Goal: Task Accomplishment & Management: Manage account settings

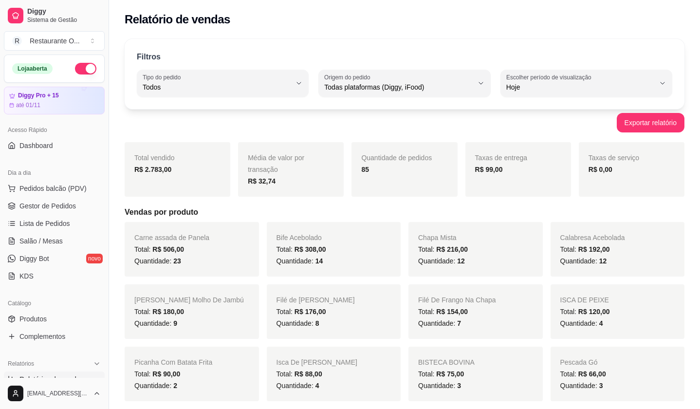
select select "ALL"
select select "0"
click at [61, 201] on span "Gestor de Pedidos" at bounding box center [47, 206] width 56 height 10
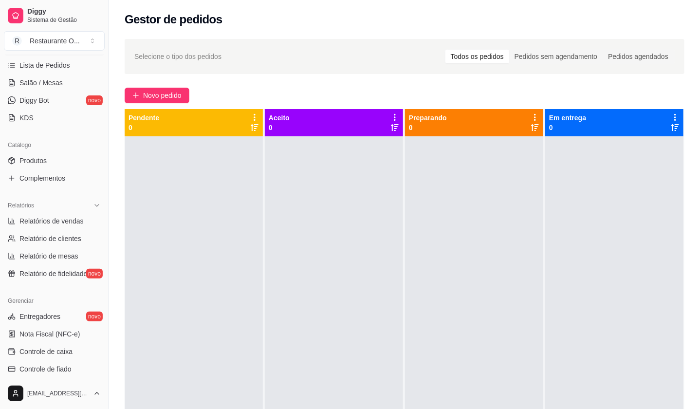
scroll to position [162, 0]
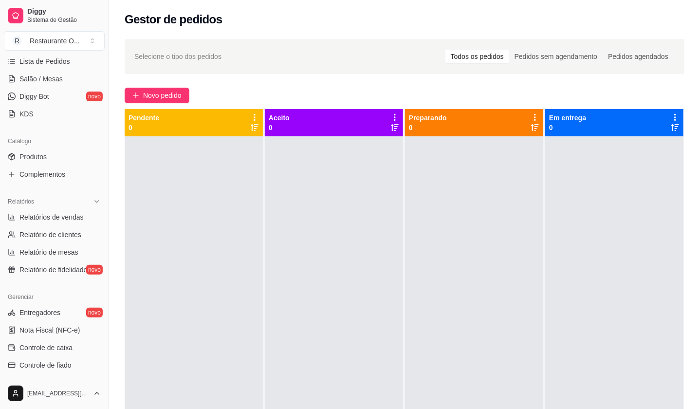
click at [53, 147] on div "Catálogo" at bounding box center [54, 141] width 101 height 16
click at [54, 150] on link "Produtos" at bounding box center [54, 157] width 101 height 16
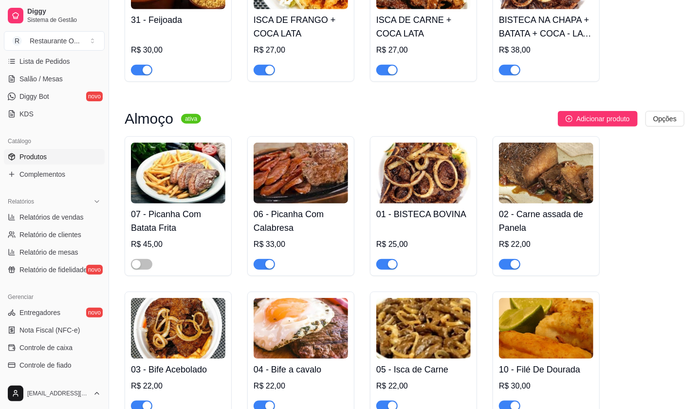
scroll to position [487, 0]
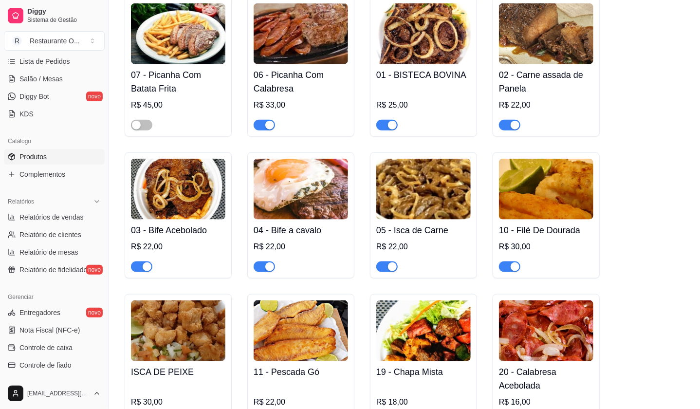
click at [264, 123] on span "button" at bounding box center [264, 125] width 21 height 11
click at [388, 124] on div "button" at bounding box center [392, 125] width 9 height 9
click at [513, 120] on div at bounding box center [509, 125] width 21 height 12
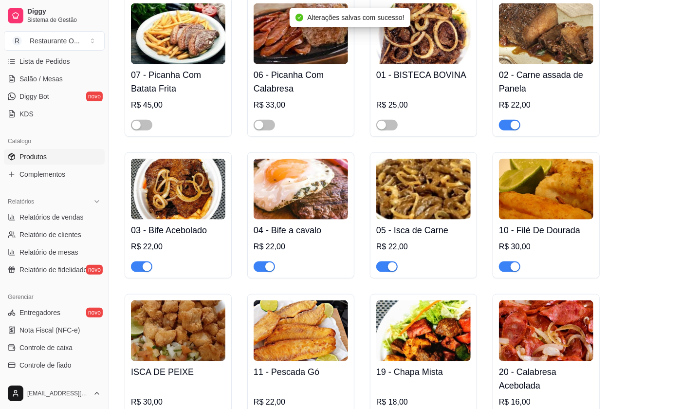
click at [513, 130] on div "button" at bounding box center [515, 125] width 9 height 9
click at [512, 272] on span "button" at bounding box center [509, 267] width 21 height 11
click at [378, 269] on span "button" at bounding box center [386, 267] width 21 height 11
click at [269, 268] on div "button" at bounding box center [269, 267] width 9 height 9
click at [143, 270] on div "button" at bounding box center [147, 267] width 9 height 9
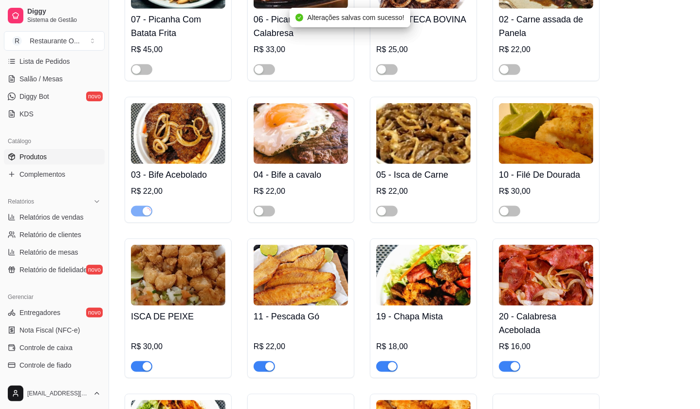
scroll to position [649, 0]
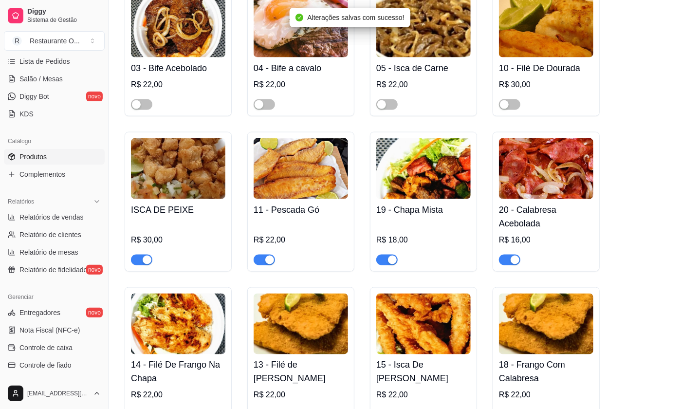
click at [147, 263] on div "button" at bounding box center [147, 260] width 9 height 9
click at [267, 262] on div "button" at bounding box center [269, 260] width 9 height 9
click at [388, 258] on div "button" at bounding box center [392, 260] width 9 height 9
click at [513, 264] on div "button" at bounding box center [515, 260] width 9 height 9
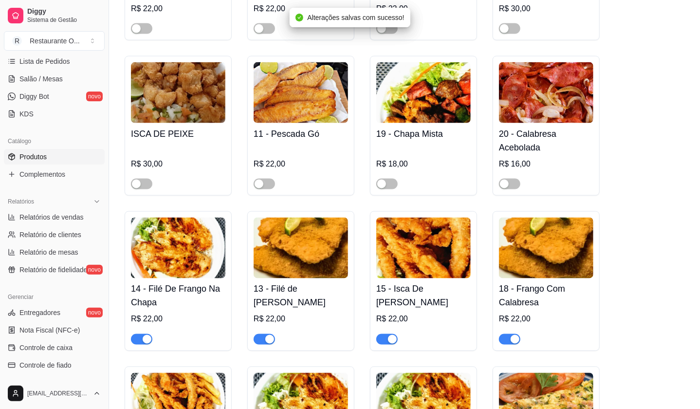
scroll to position [703, 0]
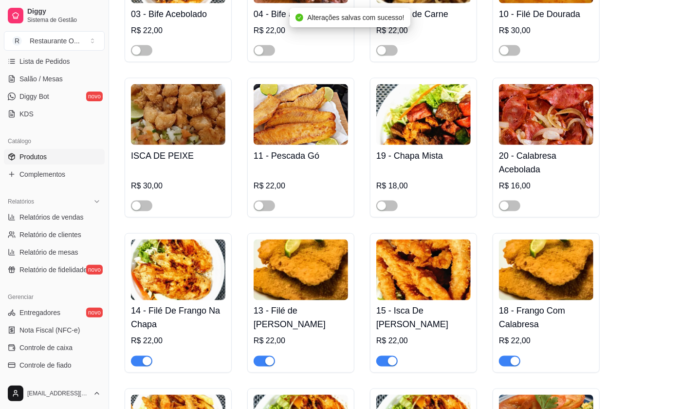
click at [139, 363] on span "button" at bounding box center [141, 361] width 21 height 11
click at [257, 360] on span "button" at bounding box center [264, 361] width 21 height 11
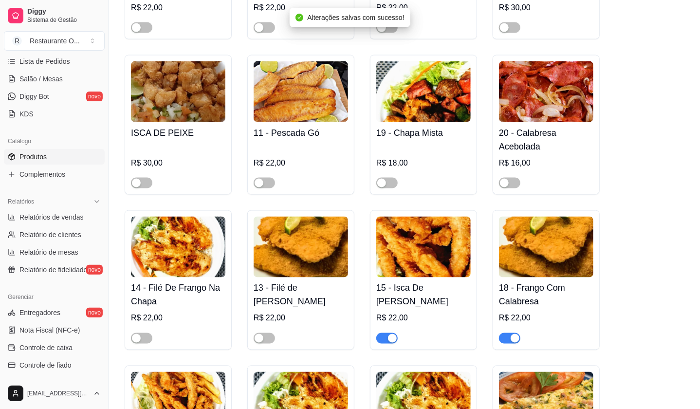
scroll to position [727, 0]
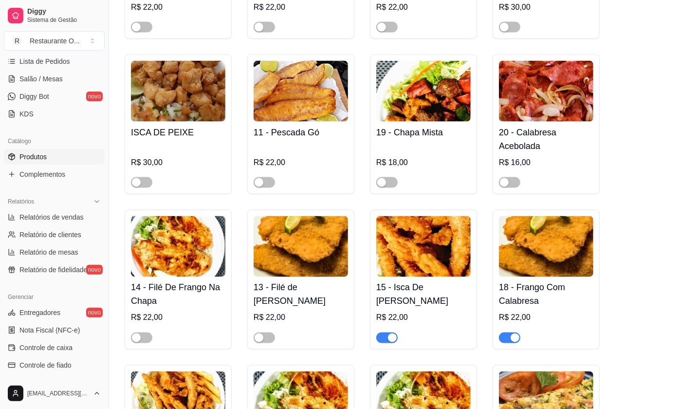
click at [396, 339] on div "button" at bounding box center [392, 338] width 9 height 9
click at [513, 339] on div "button" at bounding box center [515, 338] width 9 height 9
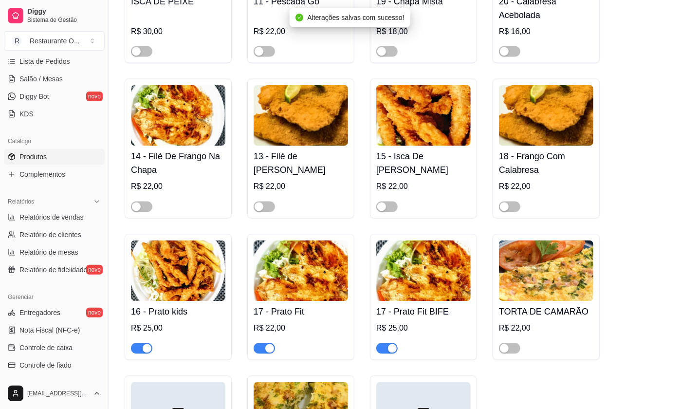
scroll to position [888, 0]
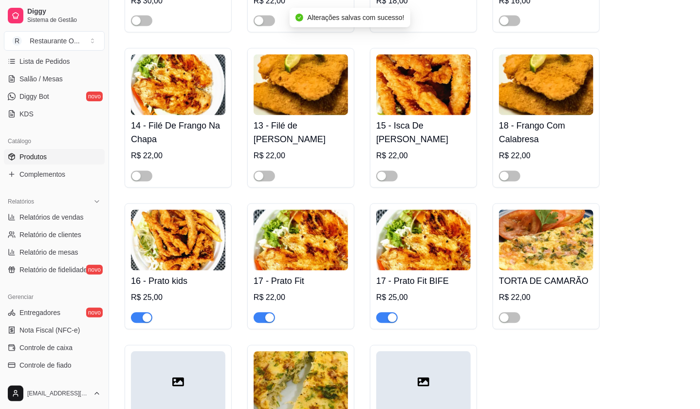
click at [262, 317] on span "button" at bounding box center [264, 318] width 21 height 11
click at [137, 318] on span "button" at bounding box center [141, 318] width 21 height 11
click at [393, 323] on span "button" at bounding box center [386, 318] width 21 height 11
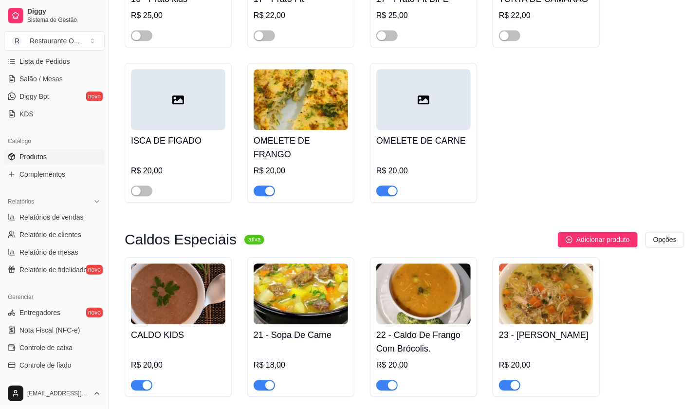
scroll to position [1175, 0]
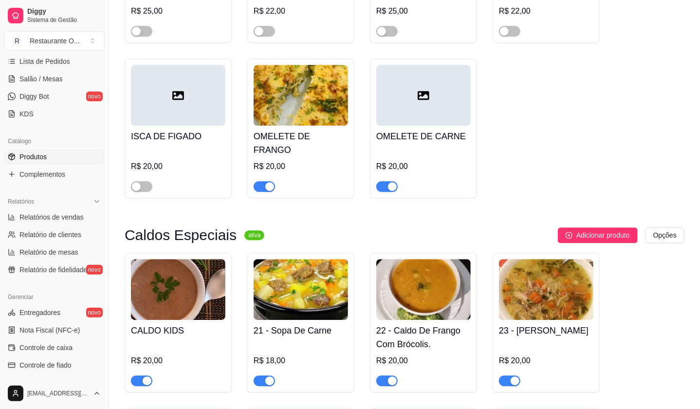
click at [393, 182] on div "button" at bounding box center [392, 186] width 9 height 9
click at [263, 182] on span "button" at bounding box center [264, 186] width 21 height 11
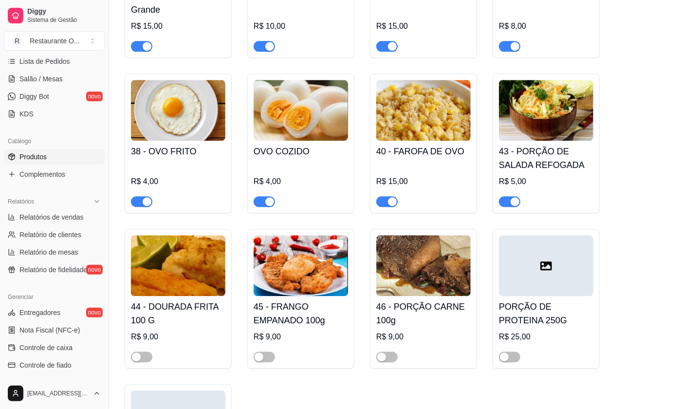
scroll to position [2992, 0]
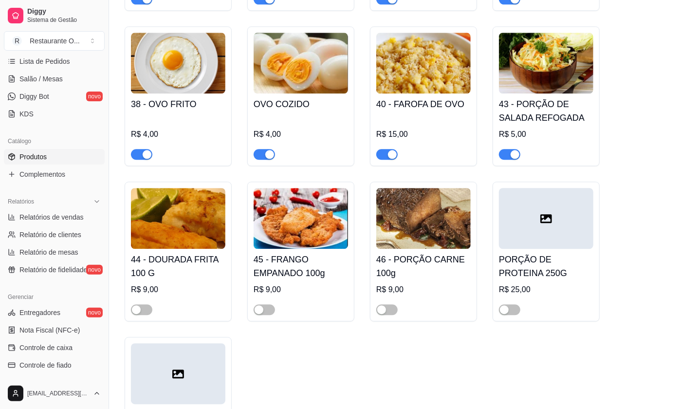
click at [507, 152] on span "button" at bounding box center [509, 154] width 21 height 11
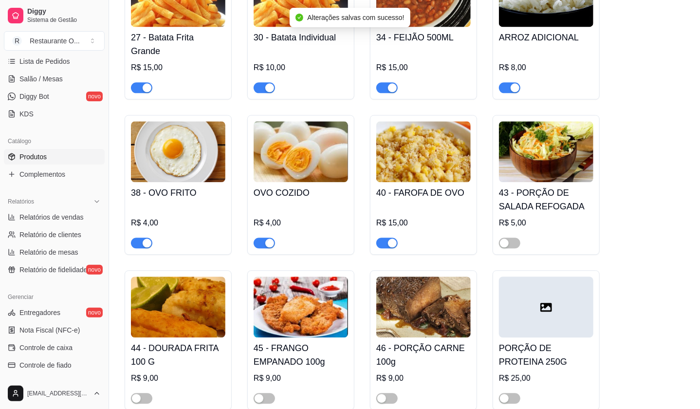
scroll to position [2830, 0]
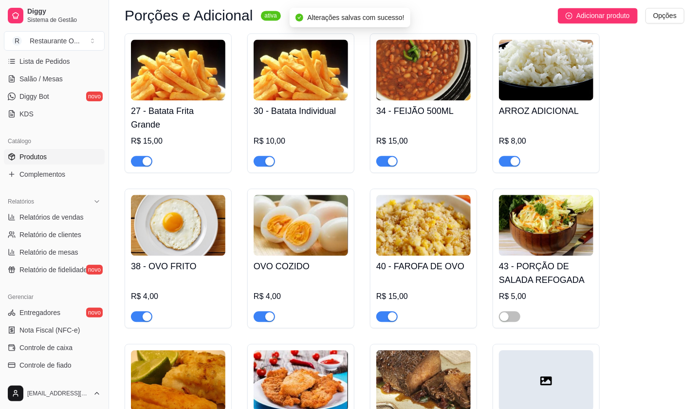
click at [397, 160] on div at bounding box center [386, 161] width 21 height 12
click at [382, 159] on span "button" at bounding box center [386, 161] width 21 height 11
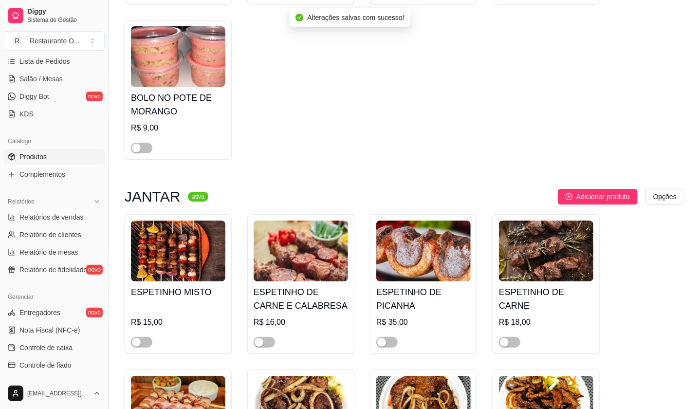
scroll to position [3696, 0]
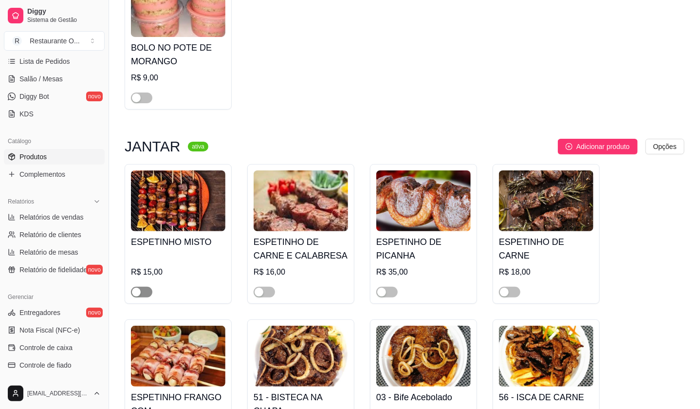
click at [146, 289] on span "button" at bounding box center [141, 292] width 21 height 11
click at [268, 294] on span "button" at bounding box center [264, 292] width 21 height 11
click at [382, 289] on div "button" at bounding box center [381, 292] width 9 height 9
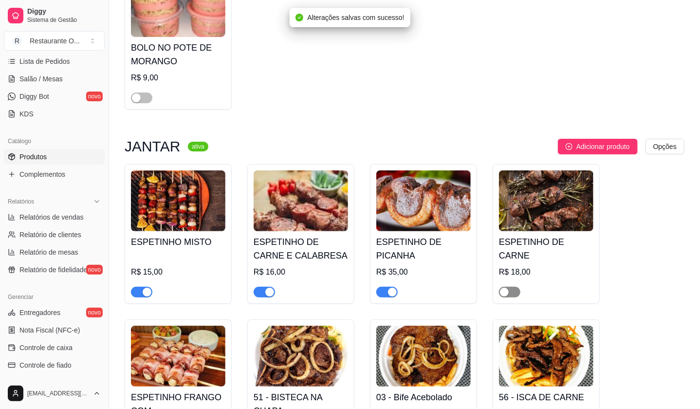
click at [514, 293] on span "button" at bounding box center [509, 292] width 21 height 11
click at [389, 286] on div at bounding box center [386, 292] width 21 height 12
click at [384, 287] on span "button" at bounding box center [386, 292] width 21 height 11
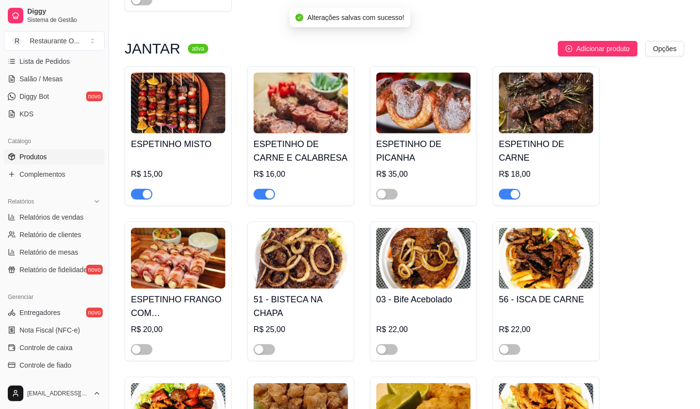
scroll to position [3858, 0]
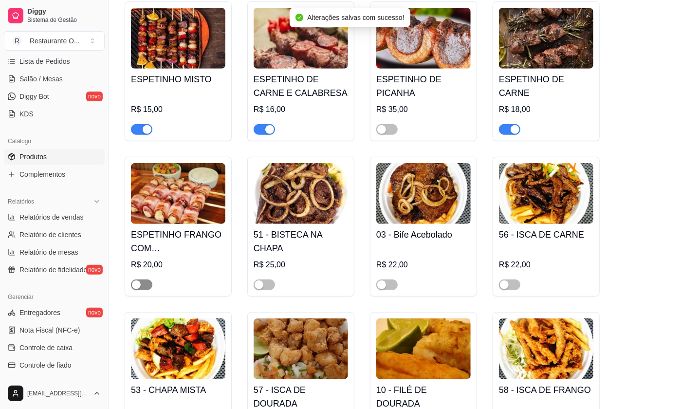
click at [151, 283] on span "button" at bounding box center [141, 285] width 21 height 11
click at [270, 287] on span "button" at bounding box center [264, 285] width 21 height 11
click at [392, 288] on span "button" at bounding box center [386, 285] width 21 height 11
click at [514, 285] on span "button" at bounding box center [509, 285] width 21 height 11
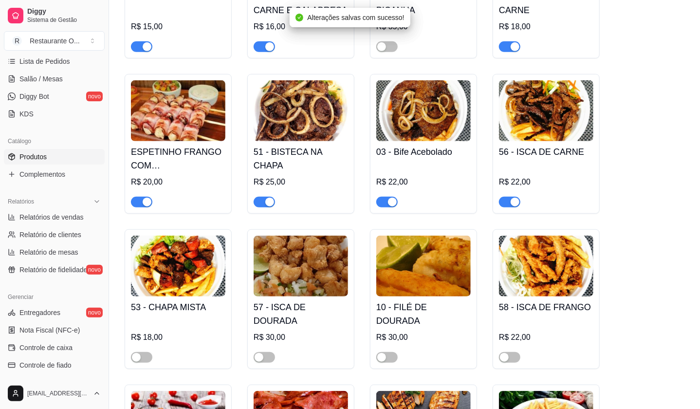
scroll to position [3966, 0]
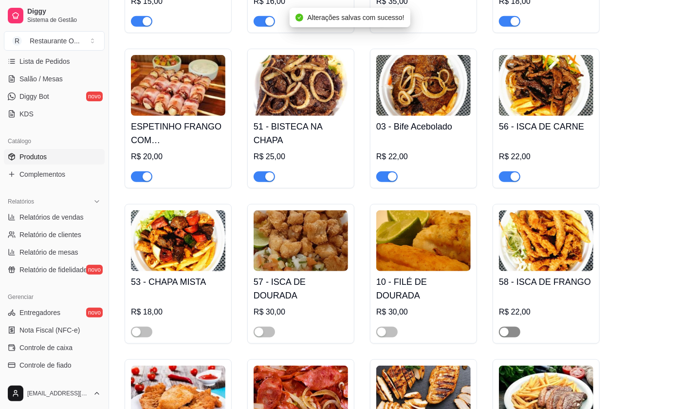
click at [505, 327] on span "button" at bounding box center [509, 332] width 21 height 11
click at [387, 331] on span "button" at bounding box center [386, 332] width 21 height 11
click at [270, 333] on span "button" at bounding box center [264, 332] width 21 height 11
click at [137, 330] on div "button" at bounding box center [136, 332] width 9 height 9
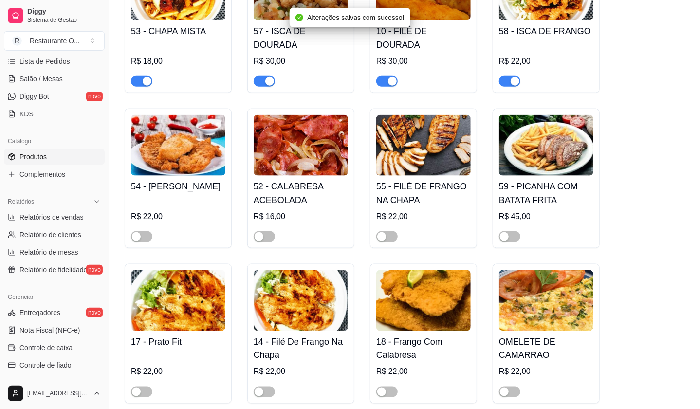
scroll to position [4237, 0]
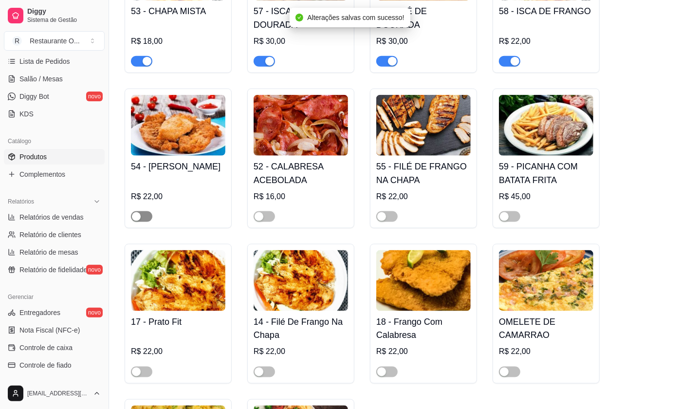
click at [147, 221] on span "button" at bounding box center [141, 216] width 21 height 11
click at [274, 226] on div "52 - CALABRESA ACEBOLADA R$ 16,00" at bounding box center [300, 159] width 107 height 140
click at [270, 214] on span "button" at bounding box center [264, 216] width 21 height 11
click at [393, 218] on span "button" at bounding box center [386, 216] width 21 height 11
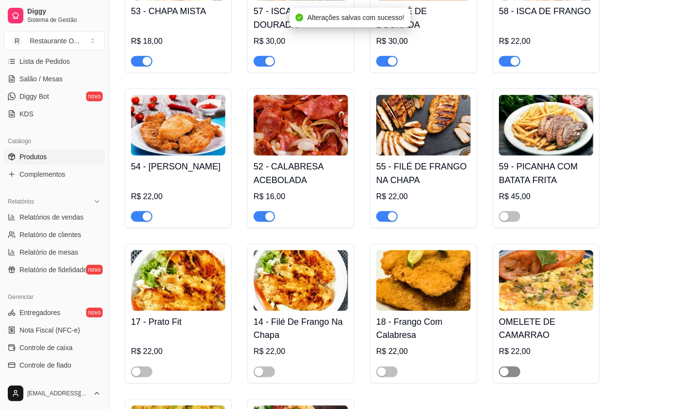
click at [507, 369] on div "button" at bounding box center [504, 372] width 9 height 9
click at [391, 367] on div at bounding box center [386, 372] width 21 height 12
click at [386, 373] on span "button" at bounding box center [386, 372] width 21 height 11
click at [508, 374] on span "button" at bounding box center [509, 372] width 21 height 11
click at [265, 375] on span "button" at bounding box center [264, 372] width 21 height 11
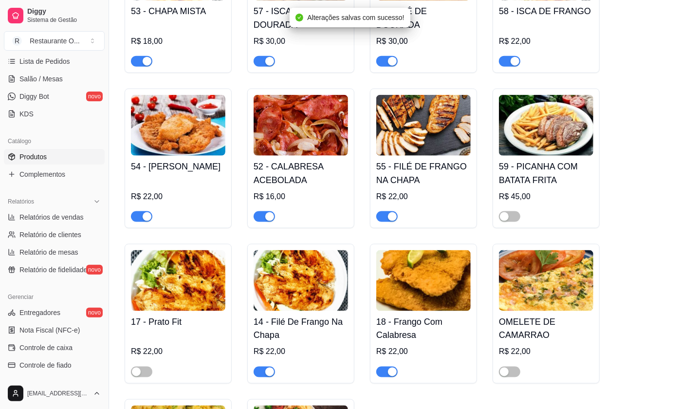
click at [136, 381] on div "17 - Prato Fit R$ 22,00" at bounding box center [178, 314] width 107 height 140
click at [151, 376] on span "button" at bounding box center [141, 372] width 21 height 11
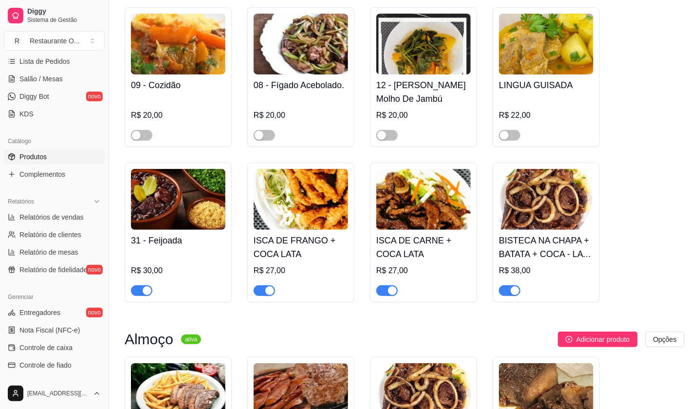
scroll to position [0, 0]
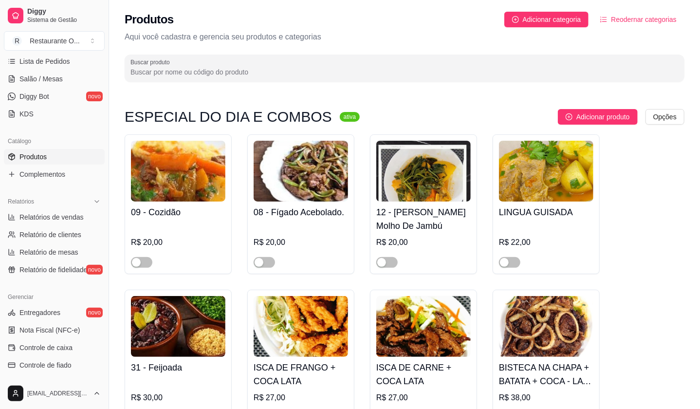
click at [650, 22] on span "Reodernar categorias" at bounding box center [644, 19] width 66 height 11
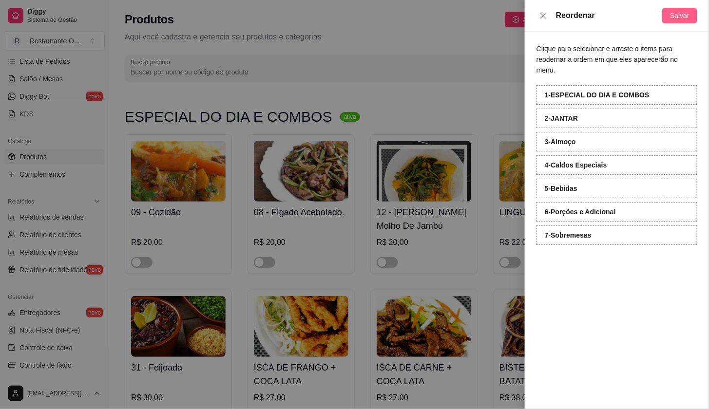
click at [677, 22] on button "Salvar" at bounding box center [679, 16] width 35 height 16
click at [0, 184] on div at bounding box center [354, 204] width 709 height 409
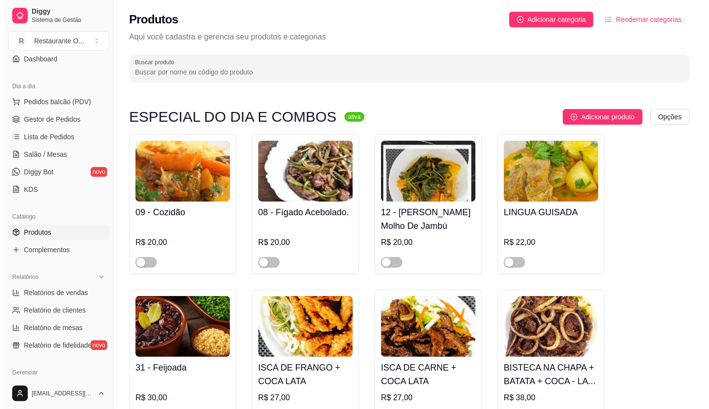
scroll to position [54, 0]
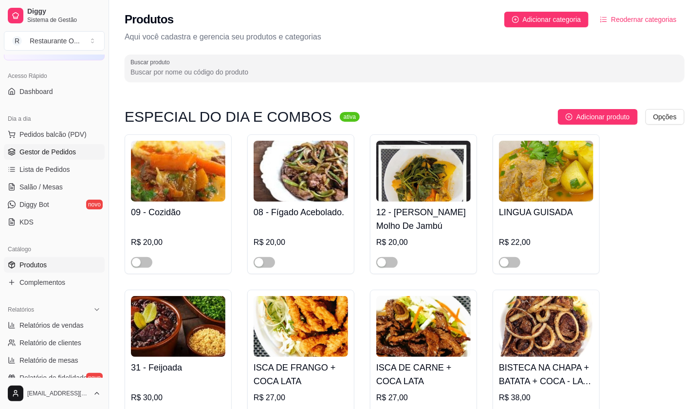
click at [56, 157] on link "Gestor de Pedidos" at bounding box center [54, 152] width 101 height 16
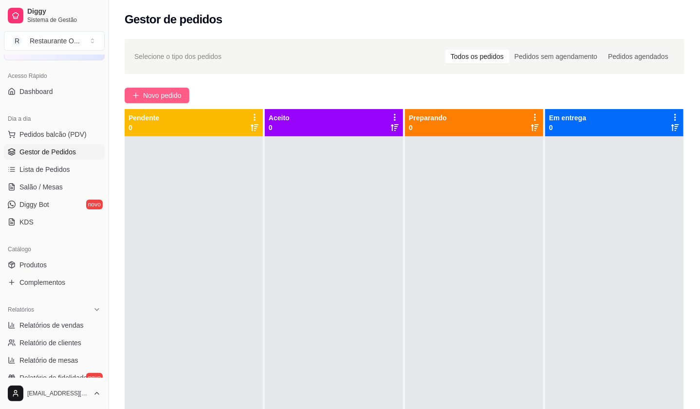
click at [154, 88] on button "Novo pedido" at bounding box center [157, 96] width 65 height 16
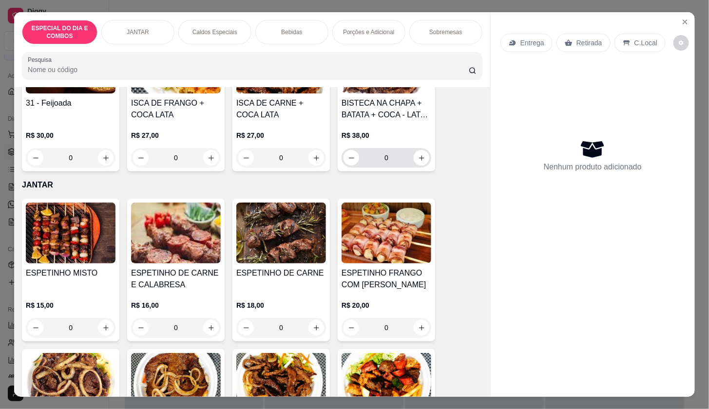
scroll to position [54, 0]
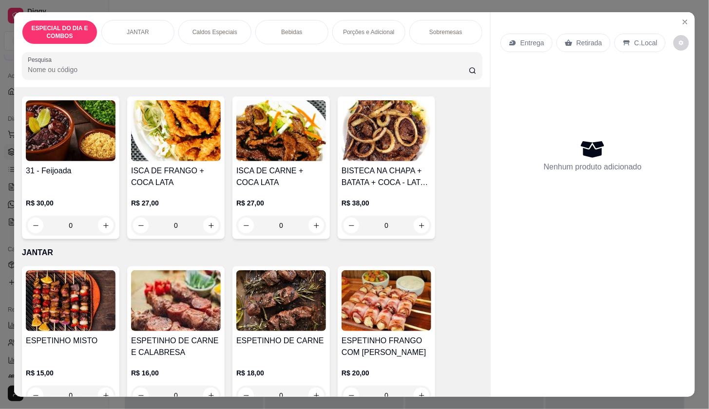
click at [205, 34] on div "Caldos Especiais" at bounding box center [214, 32] width 73 height 24
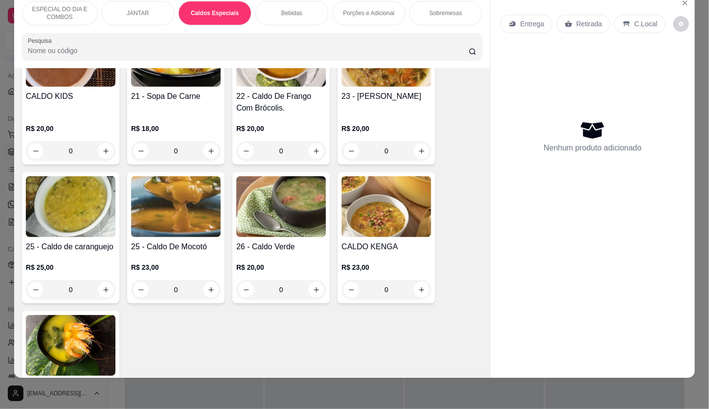
scroll to position [1082, 0]
